Goal: Check status: Check status

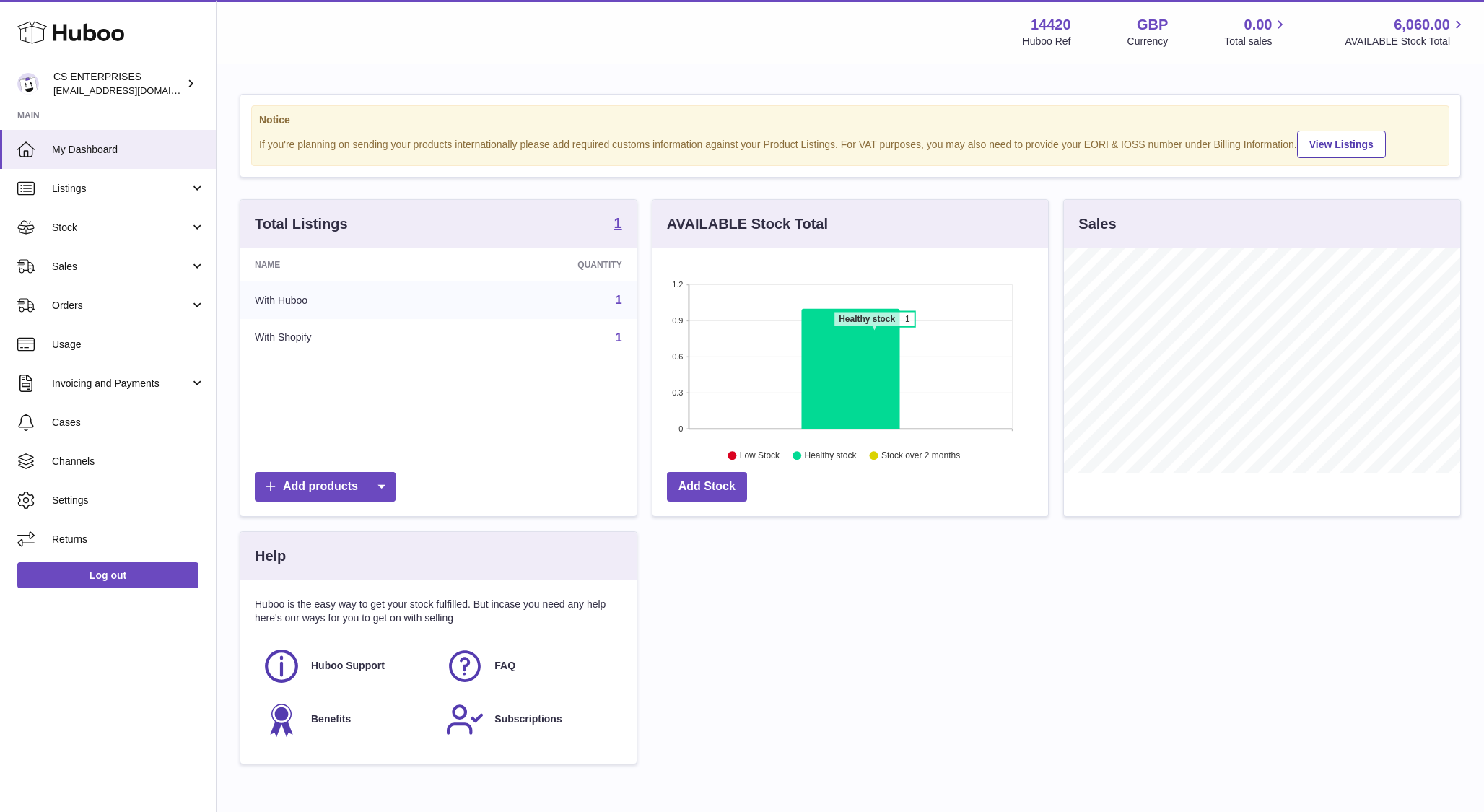
scroll to position [226, 396]
click at [804, 361] on icon at bounding box center [850, 369] width 98 height 121
click at [1429, 31] on span "6,060.00" at bounding box center [1422, 24] width 57 height 19
click at [1426, 23] on span "6,060.00" at bounding box center [1422, 24] width 57 height 19
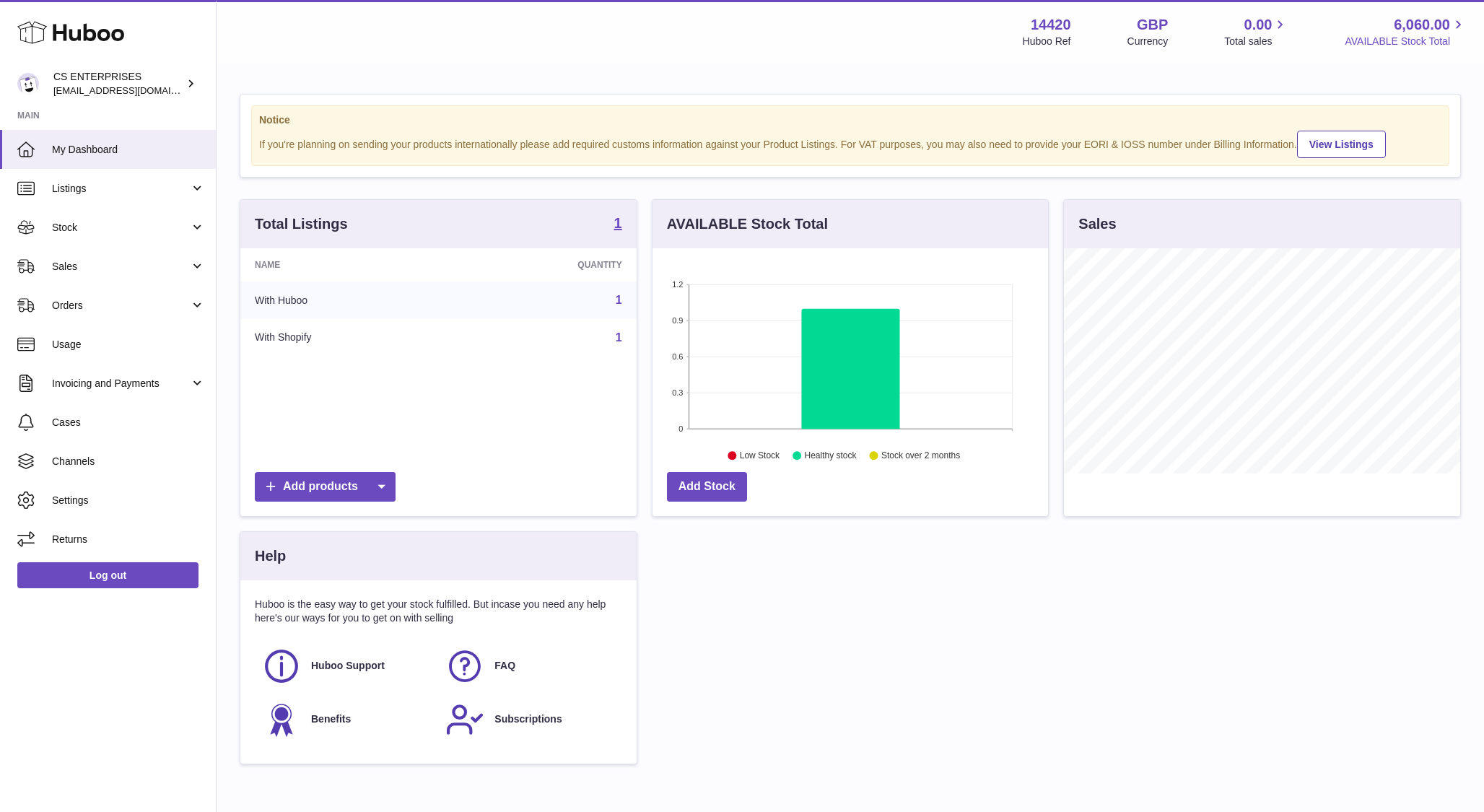
click at [1460, 26] on icon at bounding box center [1459, 25] width 17 height 17
